Goal: Communication & Community: Answer question/provide support

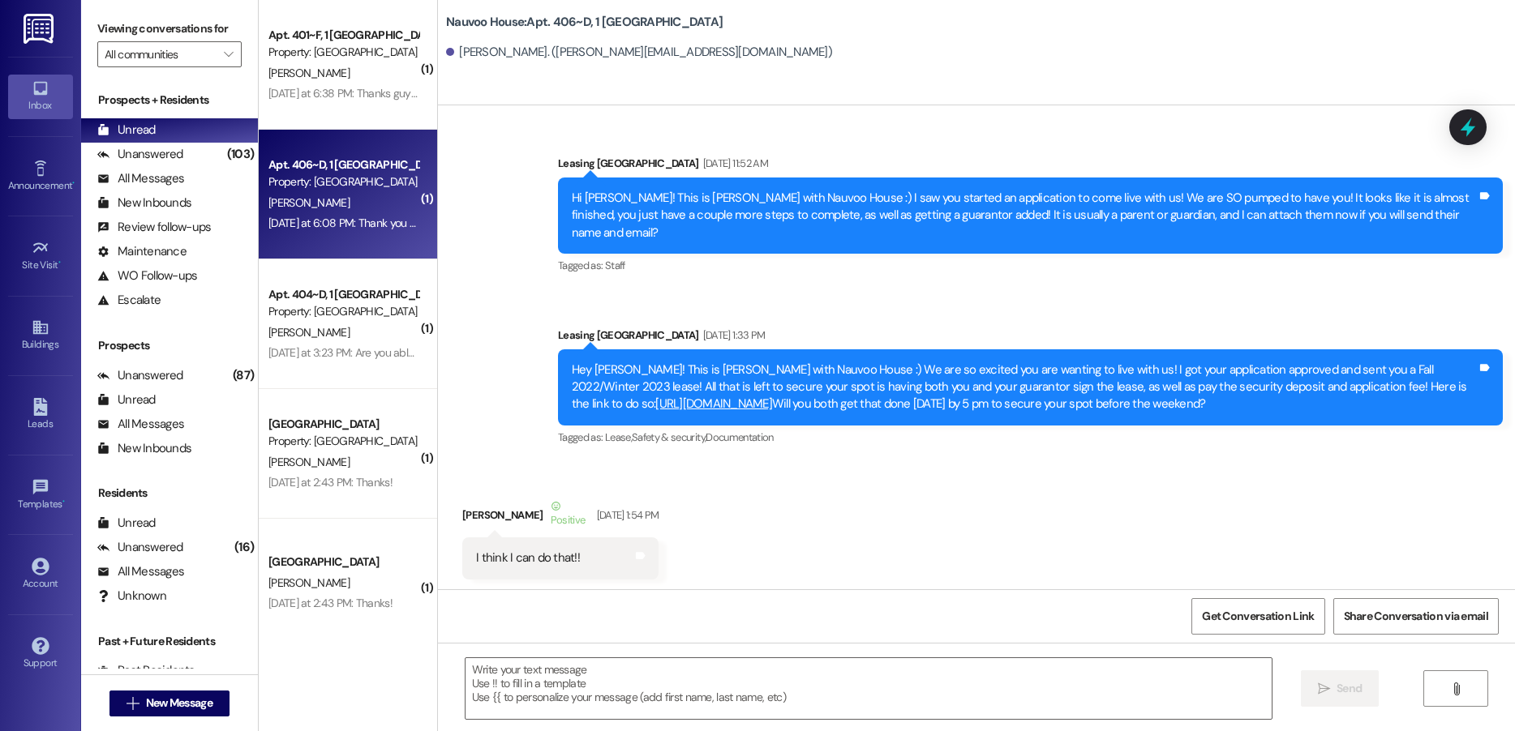
scroll to position [74965, 0]
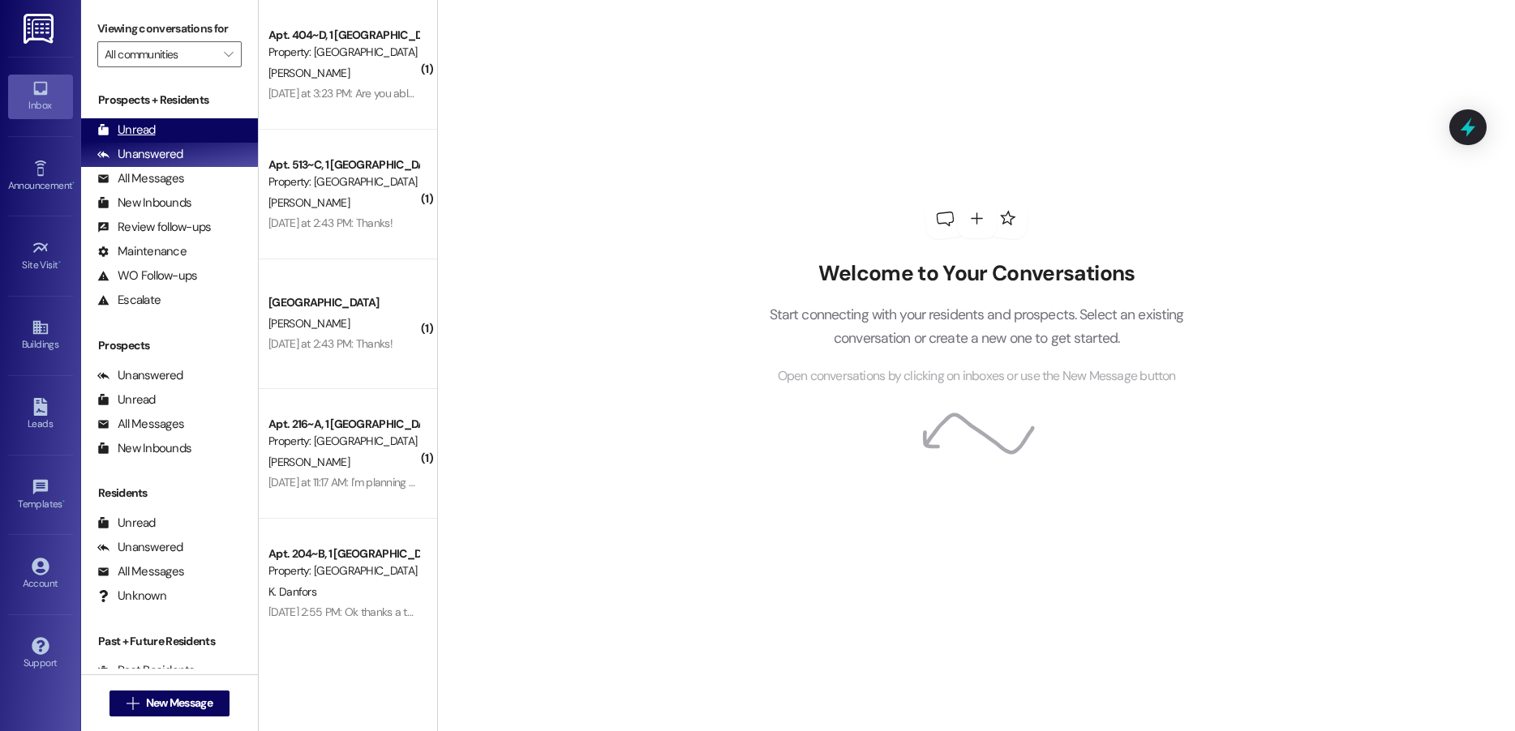
click at [126, 131] on div "Unread" at bounding box center [126, 130] width 58 height 17
